Goal: Browse casually: Explore the website without a specific task or goal

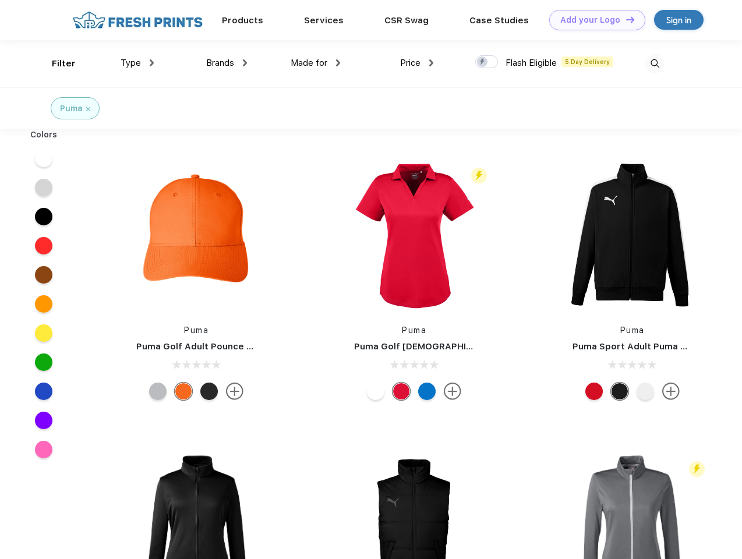
click at [593, 20] on link "Add your Logo Design Tool" at bounding box center [597, 20] width 96 height 20
click at [0, 0] on div "Design Tool" at bounding box center [0, 0] width 0 height 0
click at [625, 19] on link "Add your Logo Design Tool" at bounding box center [597, 20] width 96 height 20
click at [56, 63] on div "Filter" at bounding box center [64, 63] width 24 height 13
click at [137, 63] on span "Type" at bounding box center [131, 63] width 20 height 10
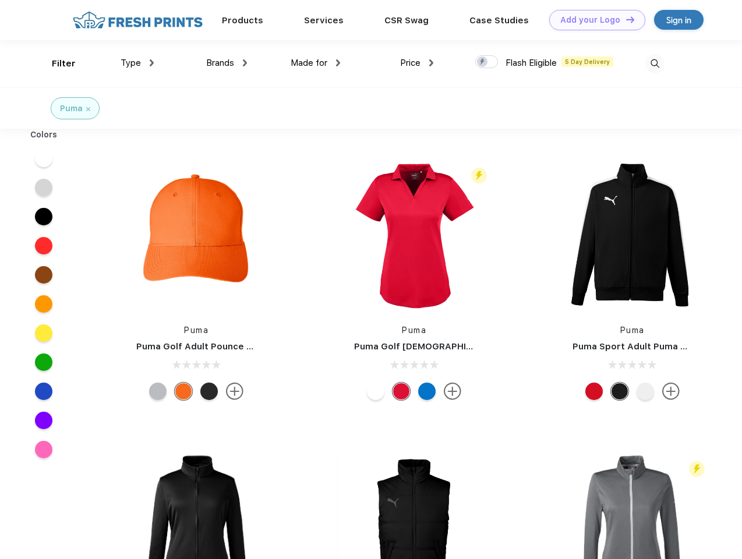
click at [227, 63] on span "Brands" at bounding box center [220, 63] width 28 height 10
click at [316, 63] on span "Made for" at bounding box center [309, 63] width 37 height 10
click at [417, 63] on span "Price" at bounding box center [410, 63] width 20 height 10
click at [487, 62] on div at bounding box center [486, 61] width 23 height 13
click at [483, 62] on input "checkbox" at bounding box center [479, 59] width 8 height 8
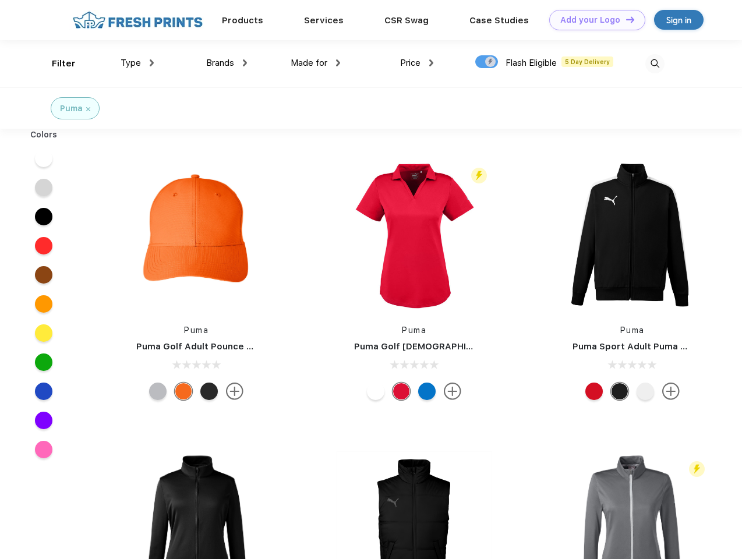
click at [655, 63] on img at bounding box center [654, 63] width 19 height 19
